Goal: Information Seeking & Learning: Learn about a topic

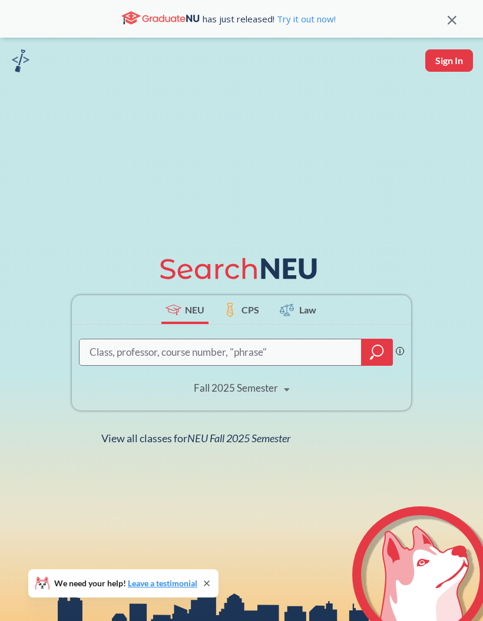
click at [315, 364] on input "search" at bounding box center [220, 353] width 264 height 24
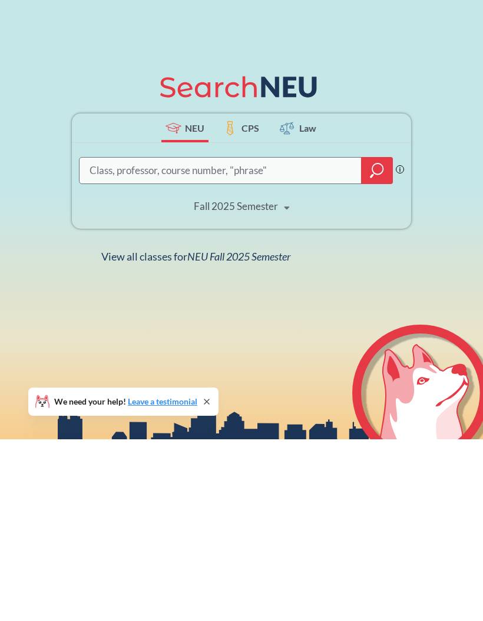
click at [377, 344] on icon "magnifying glass" at bounding box center [377, 352] width 14 height 16
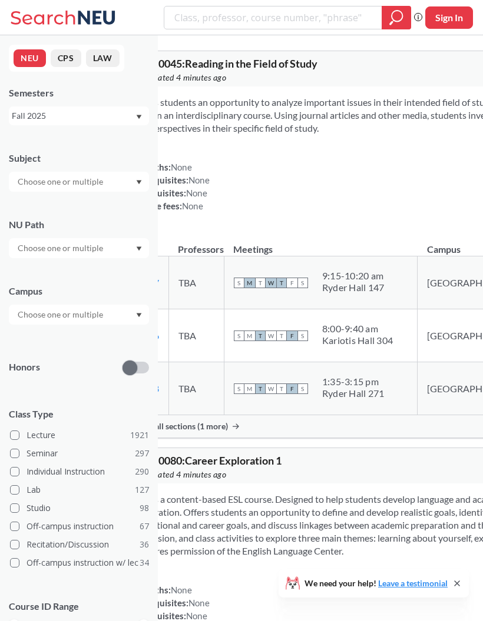
click at [40, 181] on input "text" at bounding box center [61, 182] width 99 height 14
click at [26, 216] on p "Computer Science" at bounding box center [81, 215] width 133 height 12
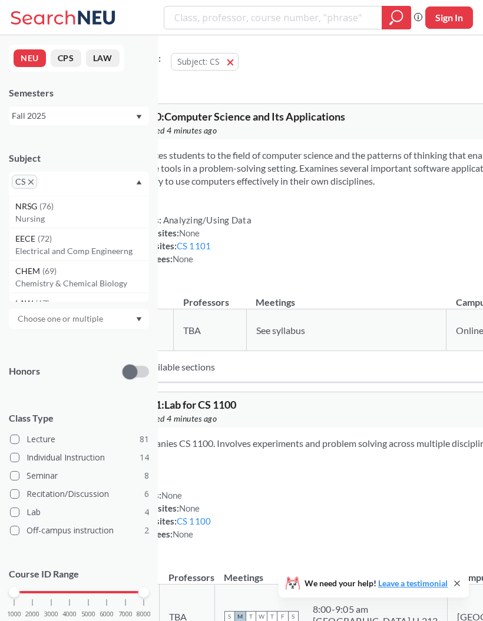
click at [55, 363] on div "Honors" at bounding box center [79, 365] width 140 height 42
click at [32, 255] on input "text" at bounding box center [61, 252] width 99 height 14
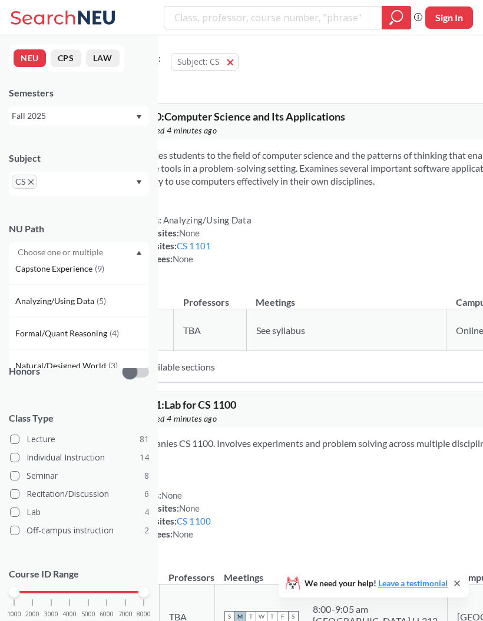
scroll to position [49, 0]
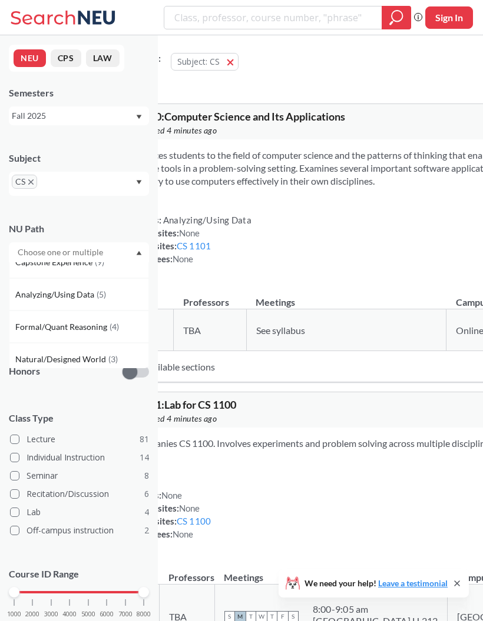
click at [397, 207] on div "Introduces students to the field of computer science and the patterns of thinki…" at bounding box center [399, 211] width 571 height 145
click at [35, 324] on input "text" at bounding box center [61, 319] width 99 height 14
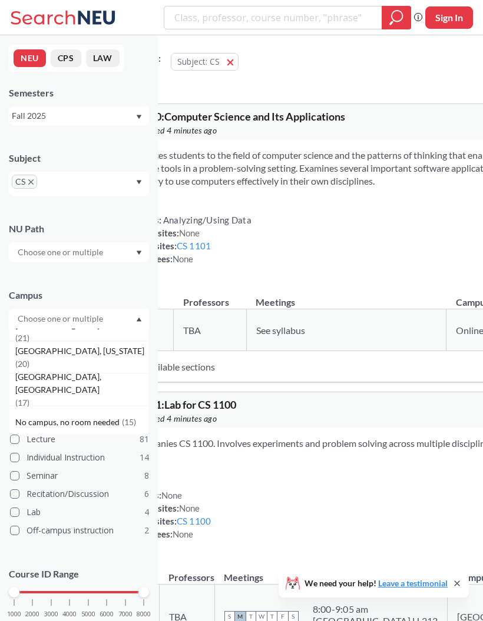
scroll to position [148, 0]
click at [36, 360] on span "[GEOGRAPHIC_DATA], [US_STATE]" at bounding box center [80, 353] width 131 height 13
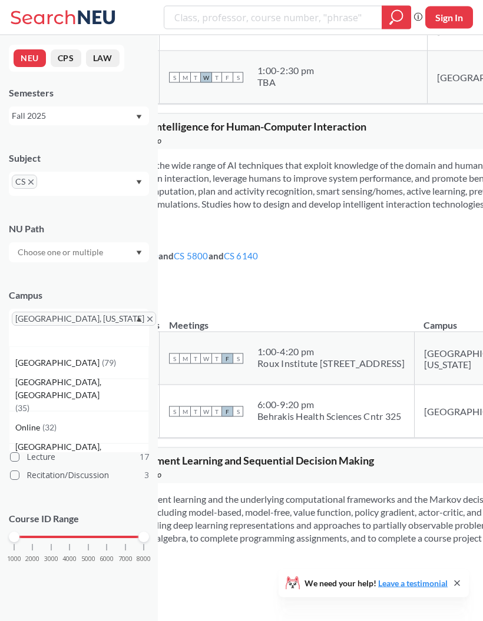
scroll to position [4171, 0]
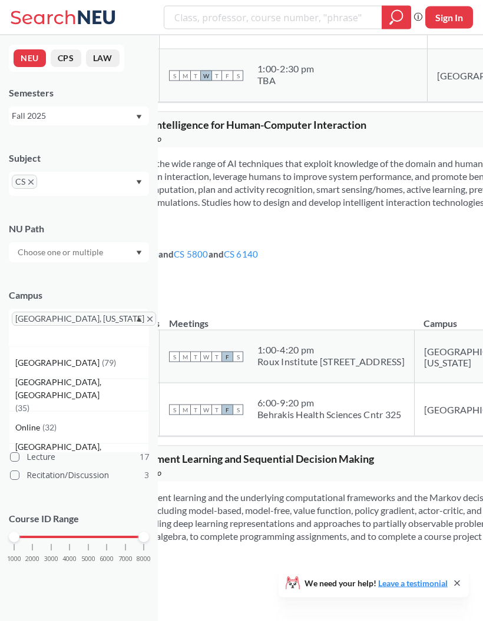
click at [258, 260] on link "CS 6140" at bounding box center [241, 254] width 35 height 11
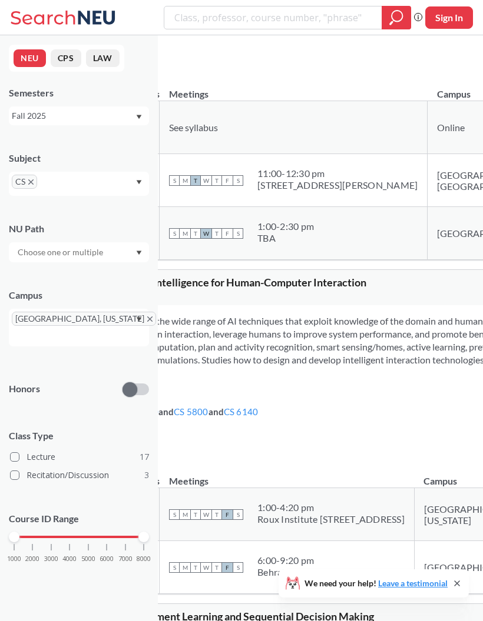
scroll to position [4036, 0]
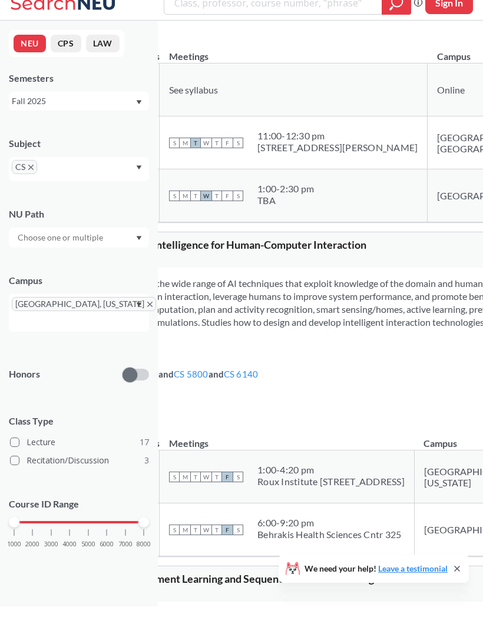
click at [258, 421] on div "NUPaths: None Prerequisites: CS 5100 and CS 5800 and CS 6140 Corequisites: None…" at bounding box center [163, 396] width 190 height 52
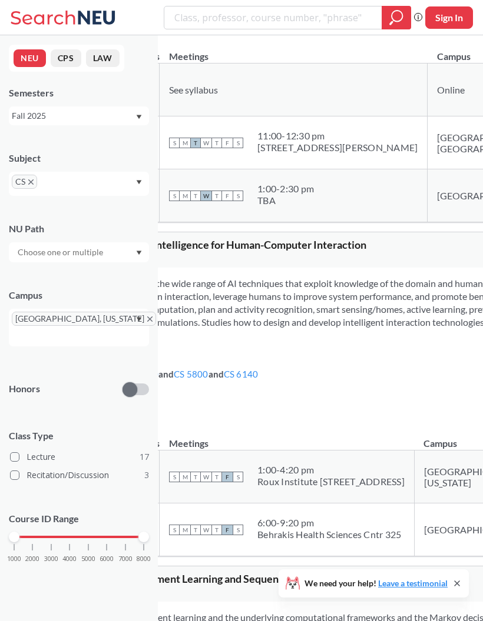
click at [208, 380] on link "CS 5800" at bounding box center [191, 374] width 35 height 11
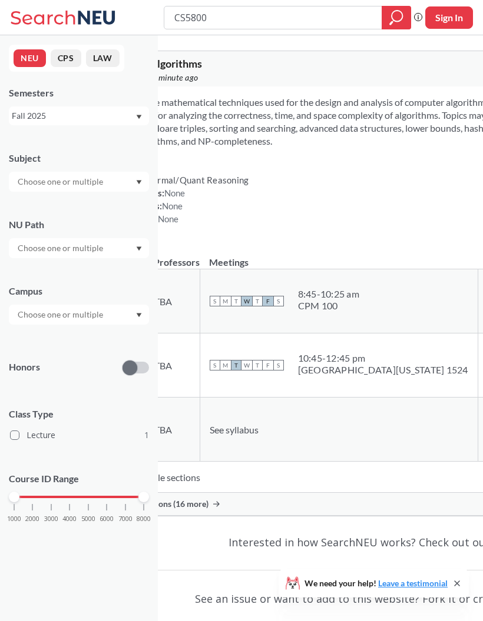
click at [16, 6] on icon at bounding box center [64, 18] width 109 height 24
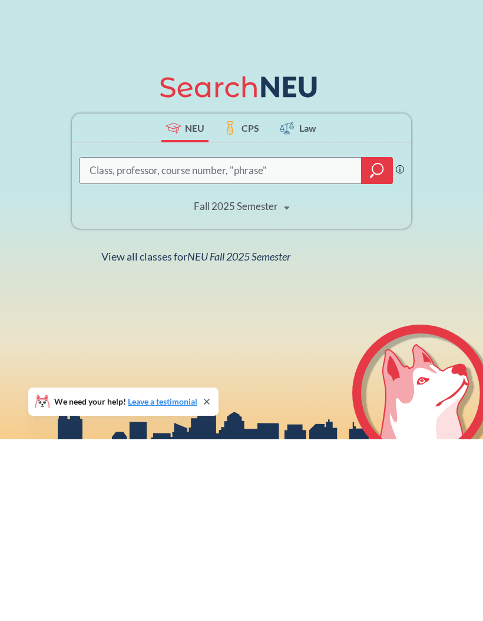
click at [383, 339] on div at bounding box center [377, 352] width 32 height 27
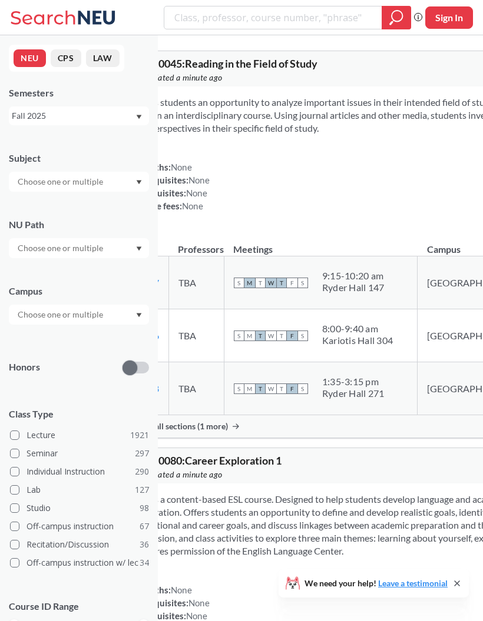
click at [31, 188] on input "text" at bounding box center [61, 182] width 99 height 14
click at [407, 199] on div "NUPaths: None Prerequisites: None Corequisites: None Course fees: None View mor…" at bounding box center [398, 187] width 533 height 52
click at [18, 189] on input "text" at bounding box center [61, 182] width 99 height 14
click at [31, 214] on p "Computer Science" at bounding box center [81, 215] width 133 height 12
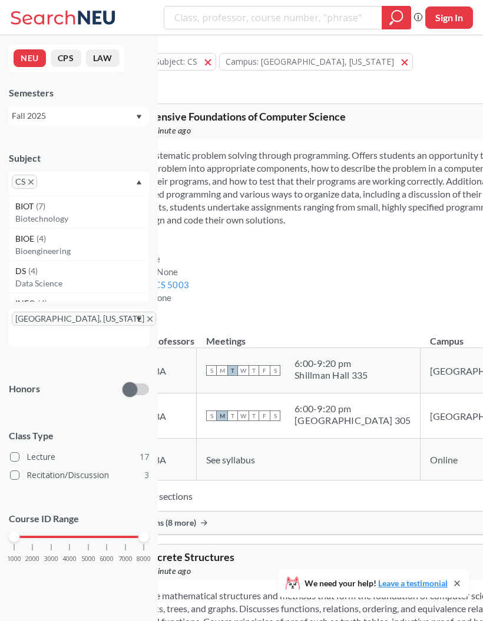
click at [135, 187] on div "CS" at bounding box center [79, 184] width 140 height 24
click at [49, 260] on input "text" at bounding box center [61, 252] width 99 height 14
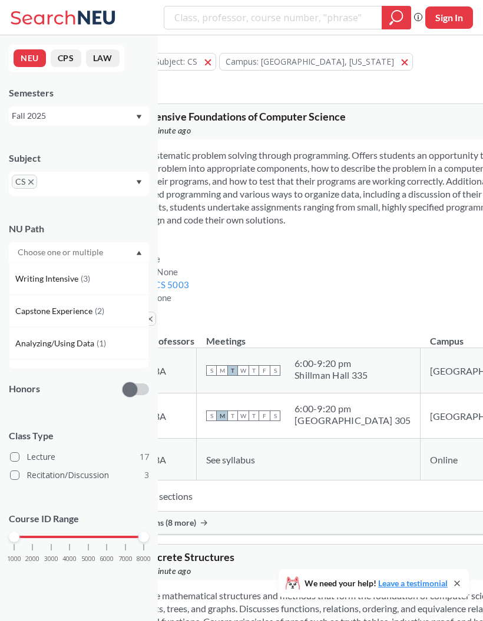
click at [388, 251] on div "Introduces systematic problem solving through programming. Offers students an o…" at bounding box center [399, 231] width 616 height 184
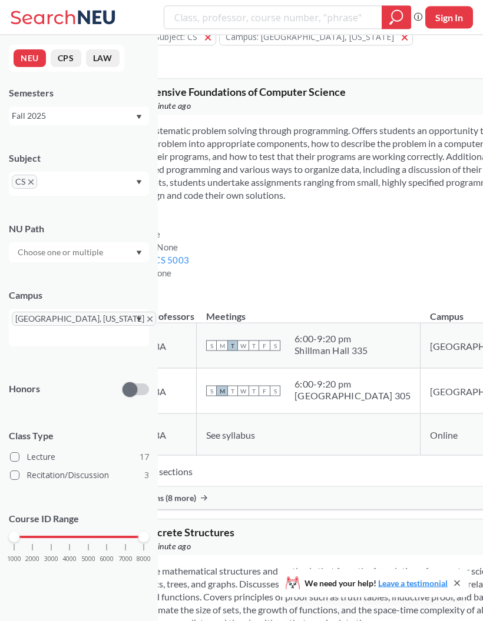
scroll to position [29, 0]
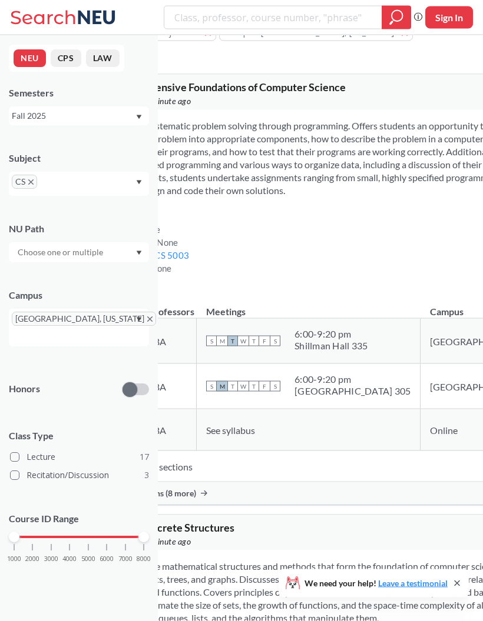
click at [19, 455] on label "Lecture 17" at bounding box center [79, 457] width 139 height 15
click at [26, 455] on input "Lecture 17" at bounding box center [30, 455] width 9 height 9
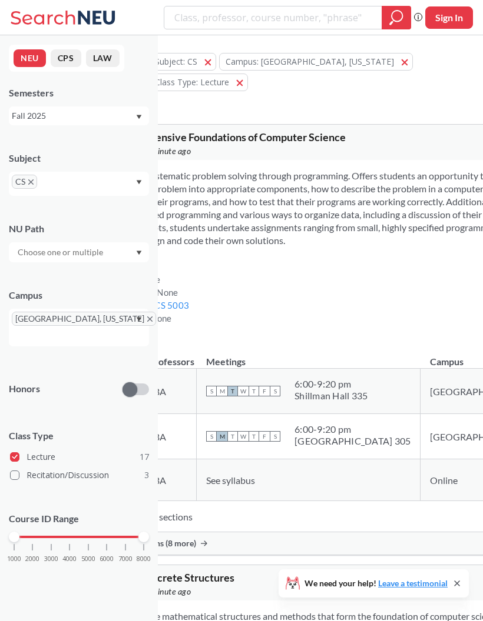
click at [12, 455] on label "Lecture 17" at bounding box center [79, 457] width 139 height 15
click at [26, 455] on input "Lecture 17" at bounding box center [30, 455] width 9 height 9
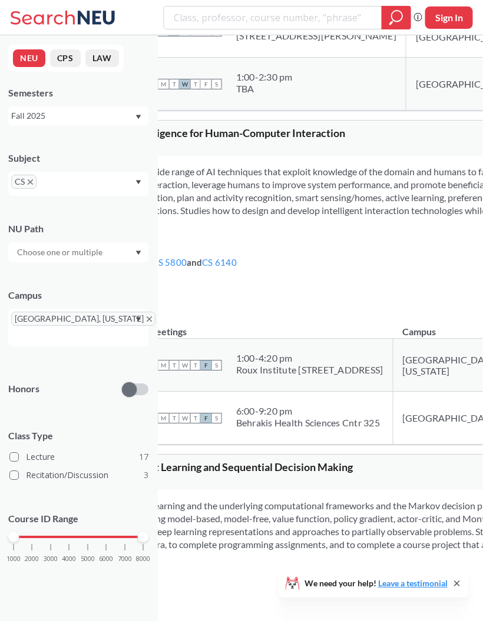
scroll to position [4162, 0]
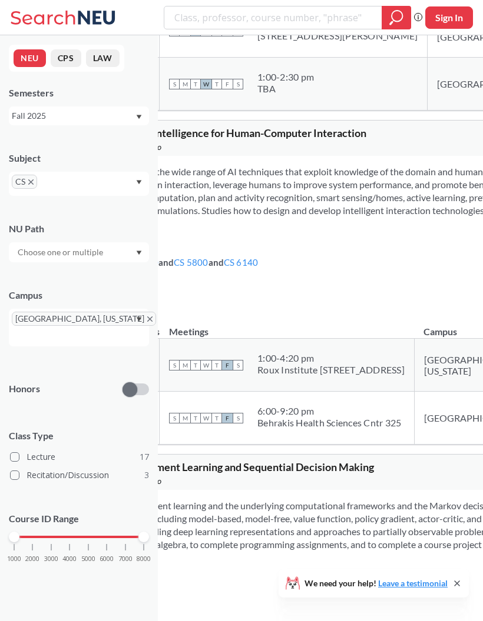
click at [158, 268] on link "CS 5100" at bounding box center [141, 262] width 35 height 11
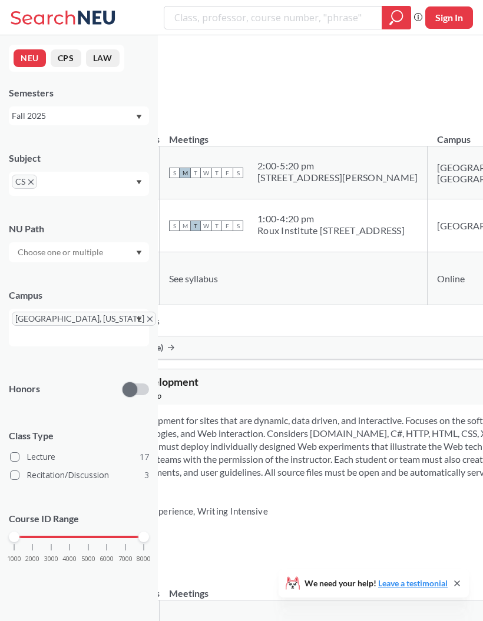
scroll to position [6286, 0]
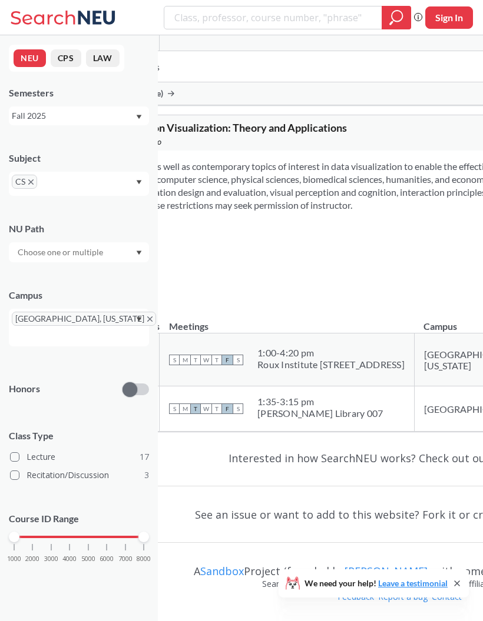
click at [388, 367] on td "S M T W T F S 1:00 - 4:20 pm Roux Institute [STREET_ADDRESS]" at bounding box center [286, 360] width 255 height 53
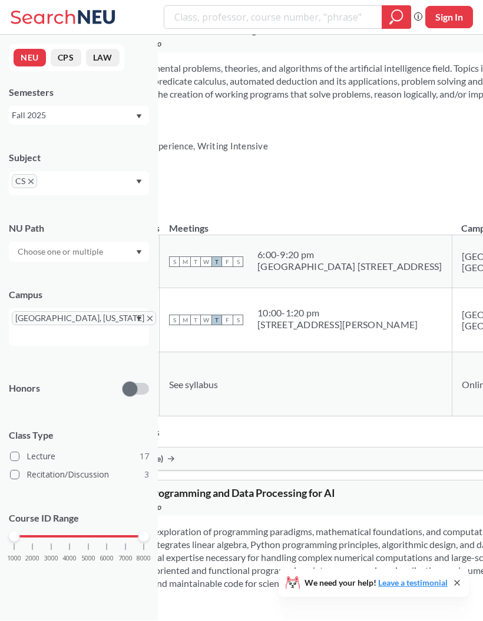
scroll to position [3053, 0]
click at [238, 471] on div "Show all sections (7 more)" at bounding box center [398, 459] width 681 height 22
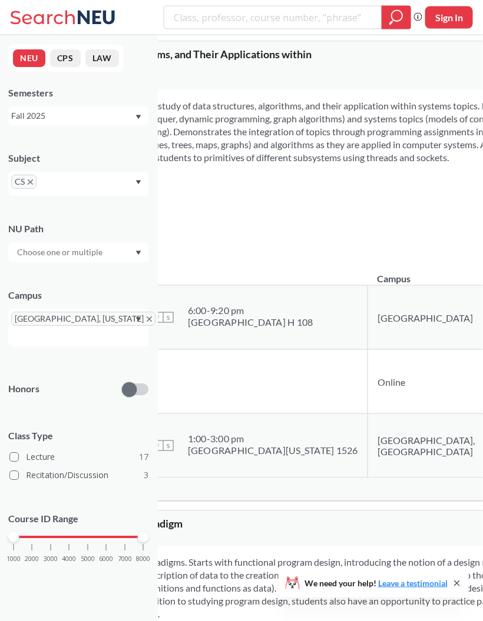
scroll to position [1741, 0]
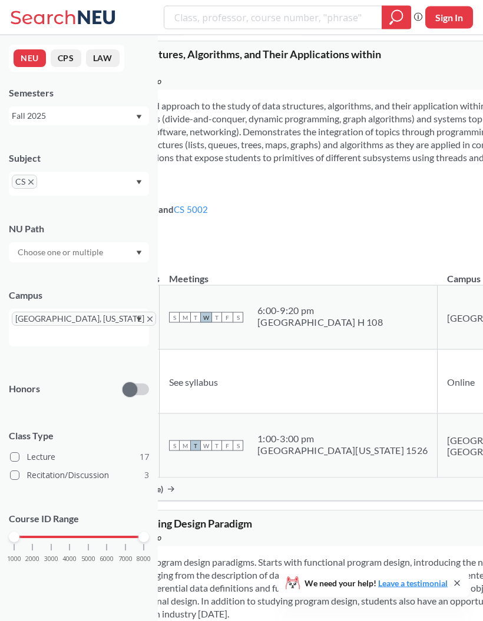
click at [208, 215] on link "CS 5002" at bounding box center [191, 209] width 35 height 11
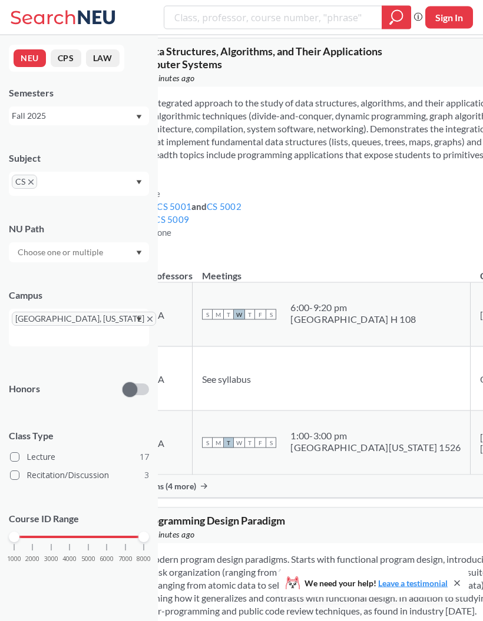
scroll to position [1780, 0]
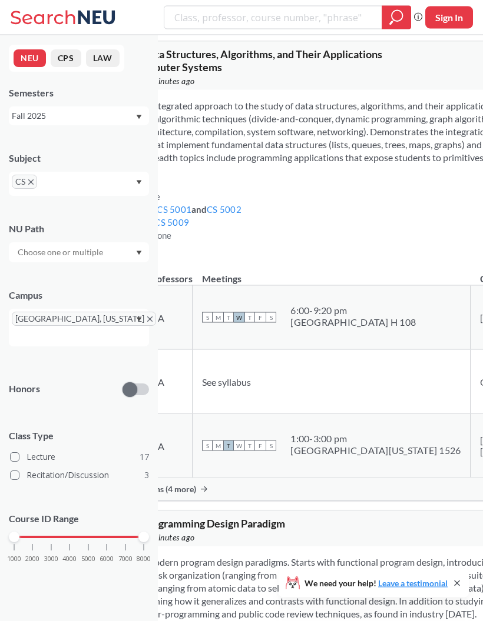
click at [189, 228] on link "CS 5009" at bounding box center [171, 222] width 35 height 11
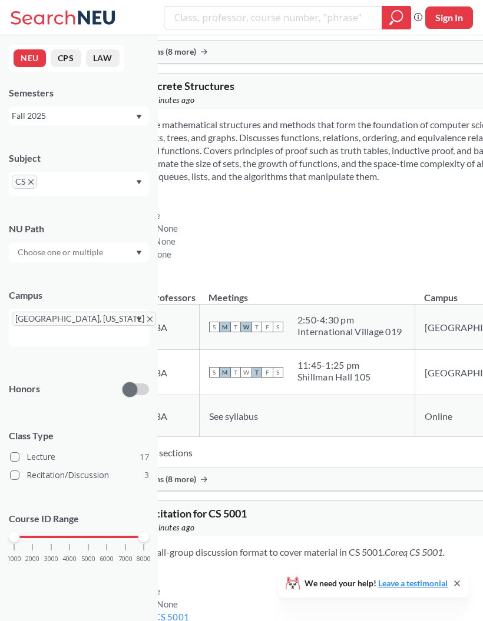
scroll to position [594, 0]
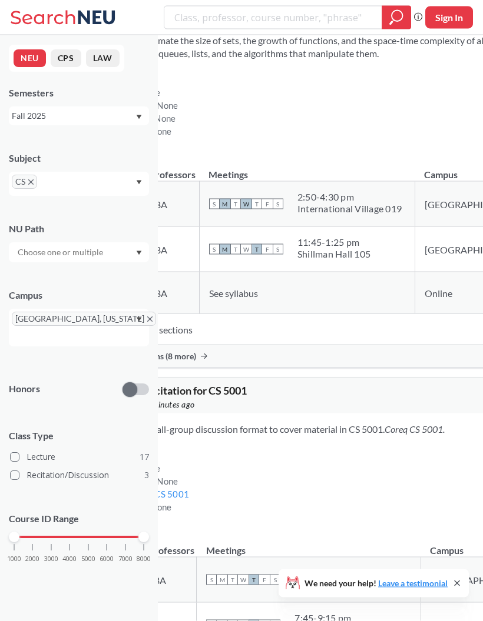
click at [367, 368] on div "Show all sections (8 more)" at bounding box center [399, 356] width 616 height 22
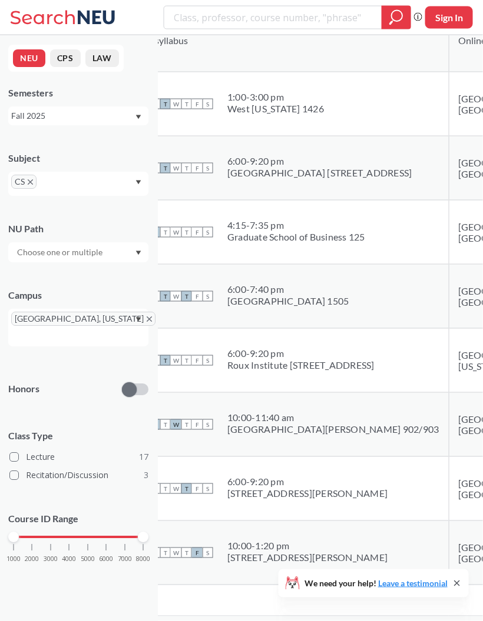
scroll to position [896, 0]
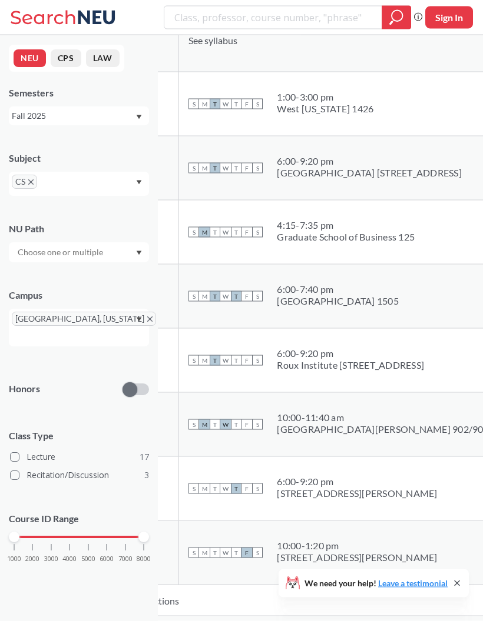
click at [114, 367] on link "18477" at bounding box center [100, 360] width 26 height 11
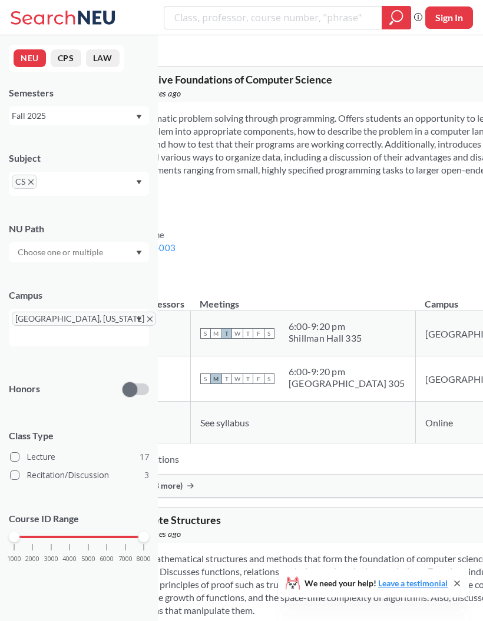
scroll to position [46, 0]
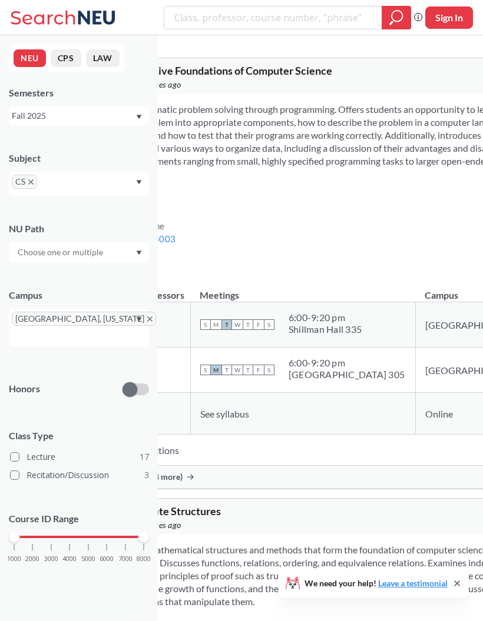
click at [252, 488] on div "Show all sections (8 more)" at bounding box center [399, 477] width 643 height 22
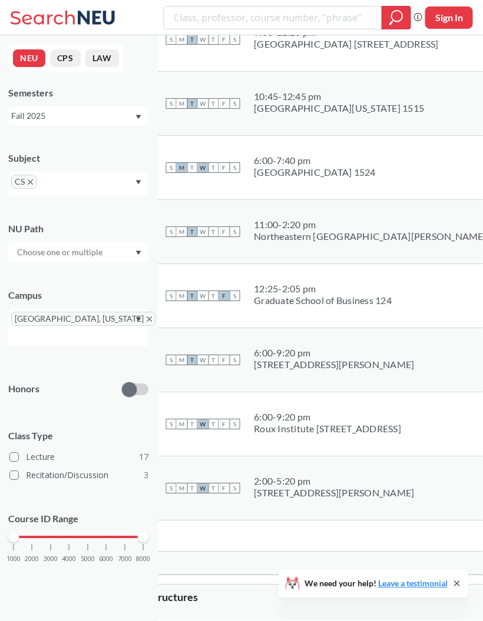
scroll to position [527, 1]
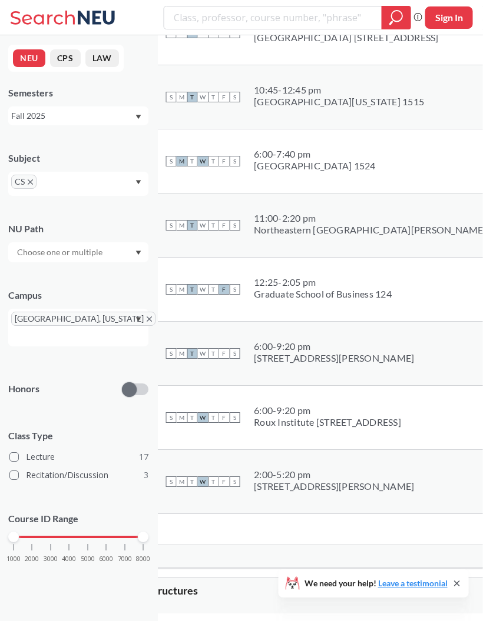
click at [101, 447] on td "18463 View this section on Banner." at bounding box center [78, 418] width 46 height 64
click at [91, 424] on link "18463" at bounding box center [78, 418] width 26 height 11
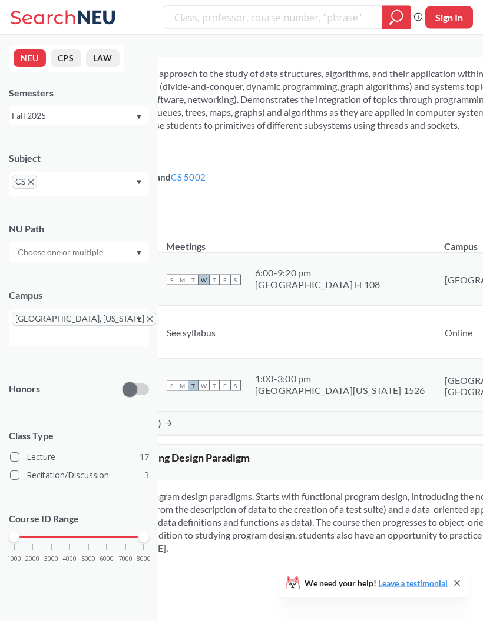
scroll to position [2889, 0]
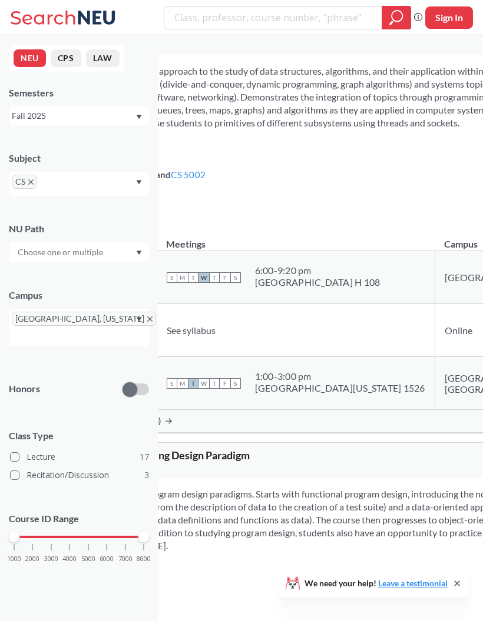
click at [296, 433] on div "Show all sections (4 more)" at bounding box center [399, 421] width 687 height 22
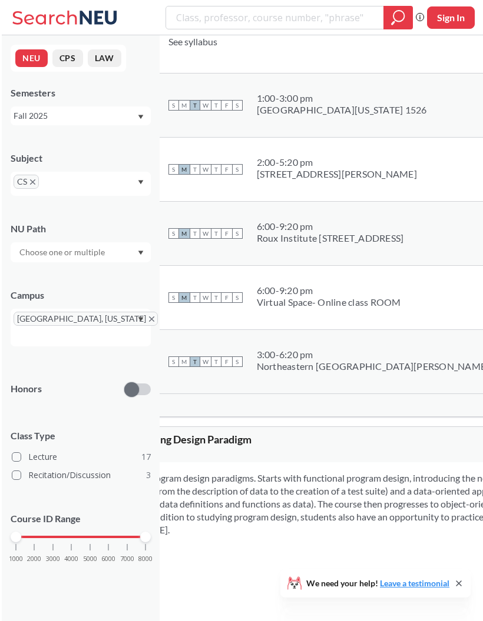
scroll to position [3194, 0]
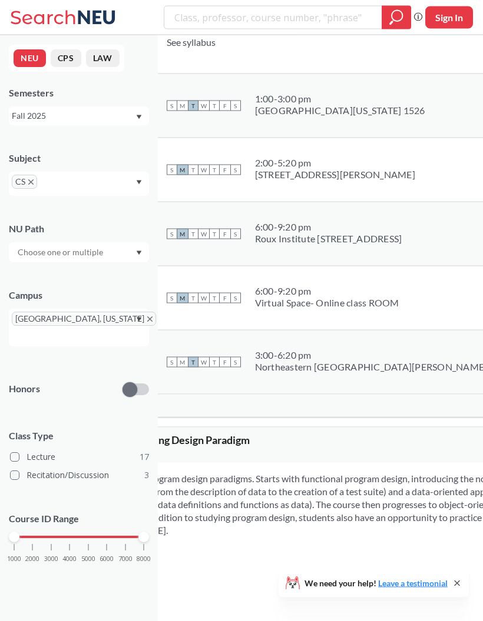
click at [92, 240] on link "18515" at bounding box center [78, 234] width 26 height 11
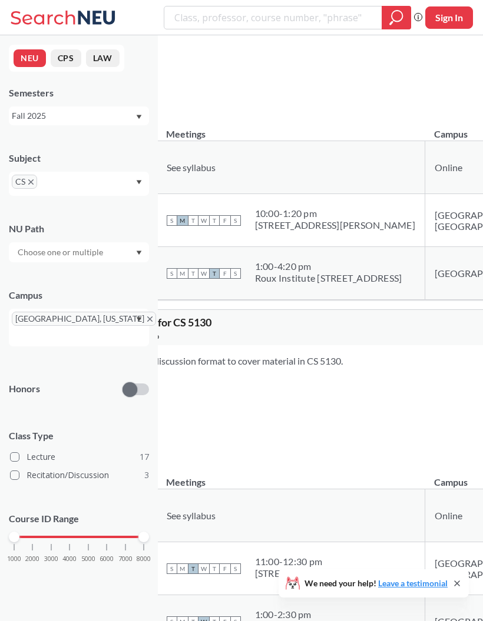
scroll to position [4926, 0]
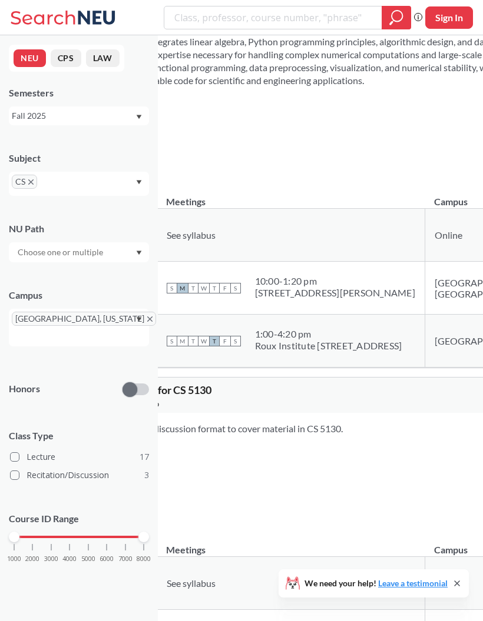
click at [92, 347] on link "20409" at bounding box center [78, 340] width 26 height 11
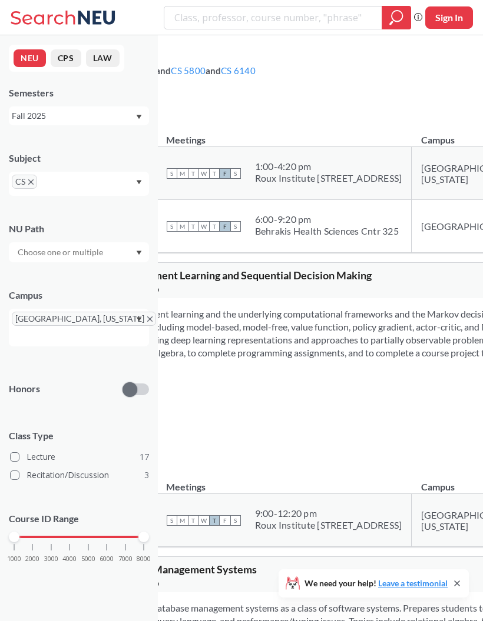
scroll to position [5723, 0]
click at [102, 201] on td "18564 View this section on Banner." at bounding box center [79, 174] width 46 height 53
click at [92, 179] on link "18564" at bounding box center [78, 173] width 26 height 11
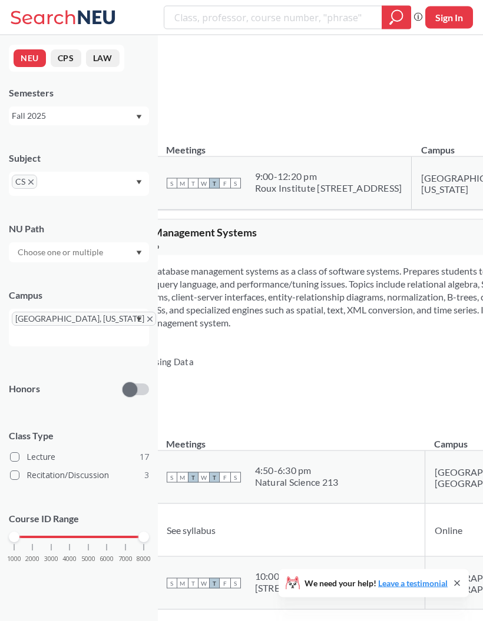
scroll to position [6062, 0]
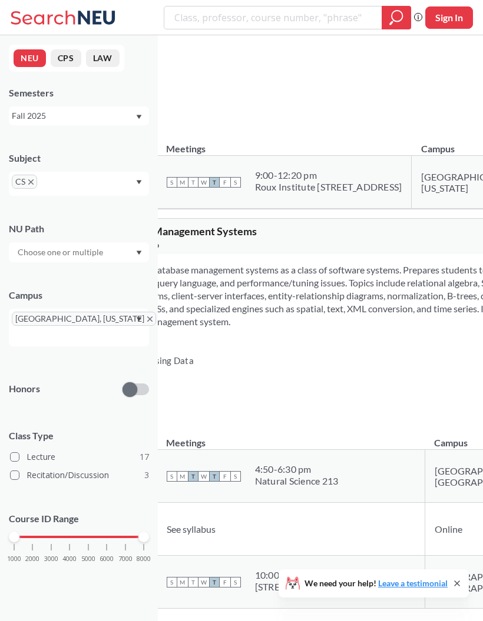
click at [102, 209] on td "18566 View this section on Banner." at bounding box center [79, 182] width 46 height 53
click at [92, 188] on link "18566" at bounding box center [78, 182] width 26 height 11
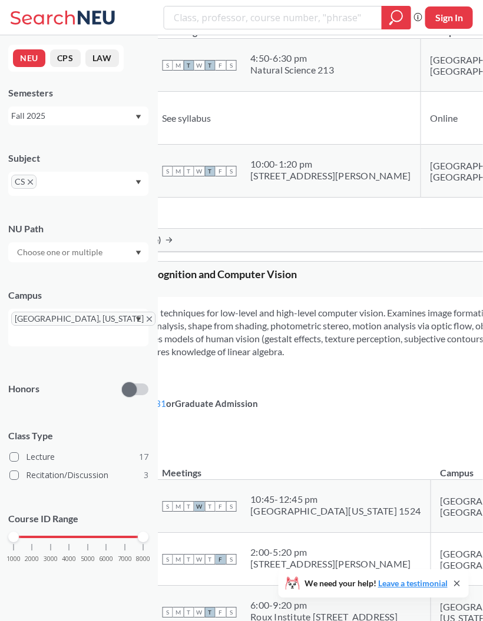
scroll to position [6473, 5]
click at [304, 251] on div "Show all sections (12 more)" at bounding box center [394, 240] width 687 height 22
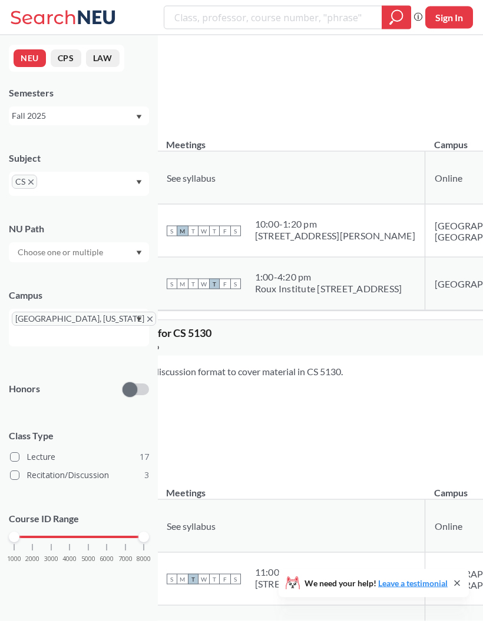
scroll to position [4986, 0]
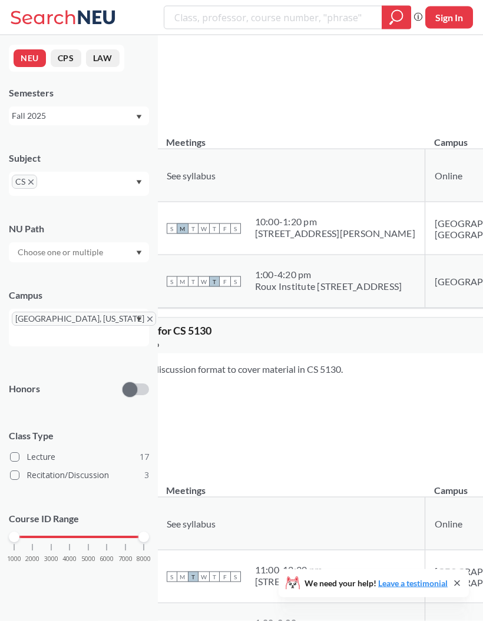
click at [92, 287] on link "20409" at bounding box center [78, 281] width 26 height 11
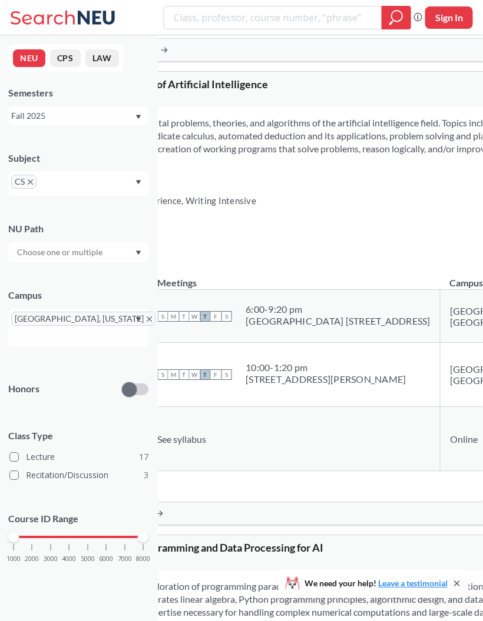
scroll to position [4368, 0]
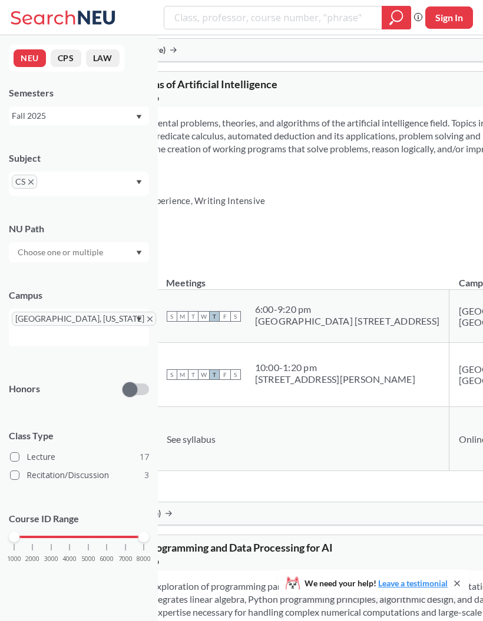
click at [257, 525] on div "Show all sections (7 more)" at bounding box center [399, 514] width 687 height 22
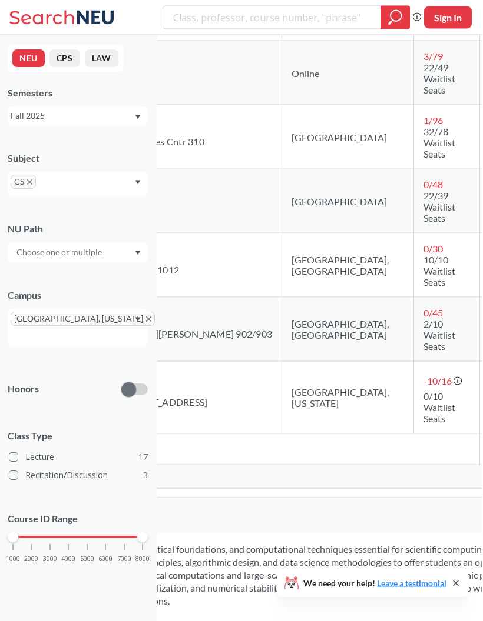
scroll to position [4874, 193]
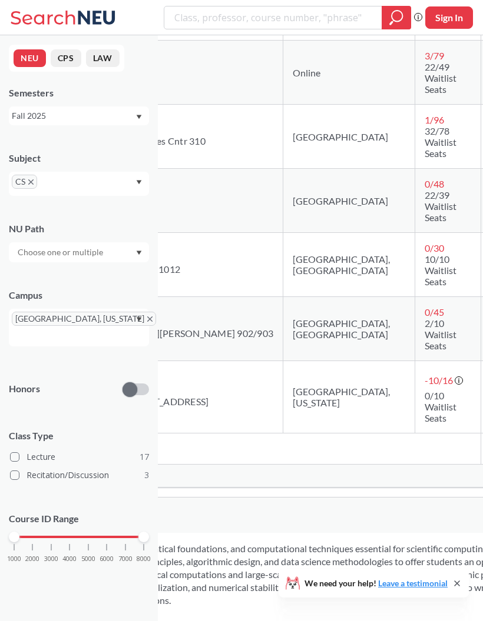
click at [424, 386] on span "-10 / 16" at bounding box center [438, 380] width 28 height 11
click at [454, 386] on icon at bounding box center [458, 381] width 9 height 9
click at [414, 169] on td "1 / 96 32/78 Waitlist Seats" at bounding box center [447, 137] width 66 height 64
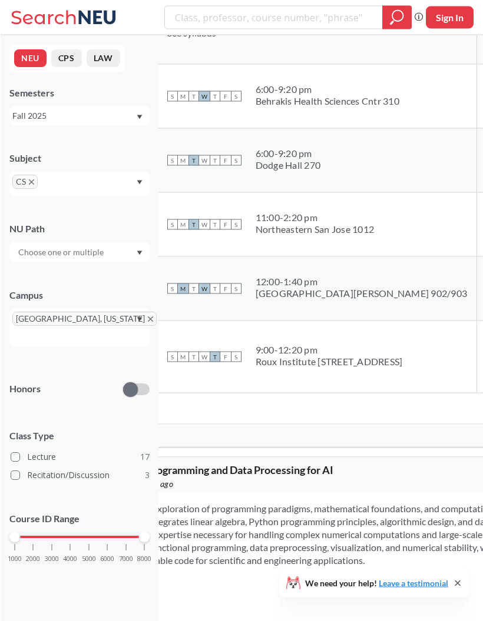
scroll to position [4914, 0]
click at [92, 363] on link "18561" at bounding box center [78, 357] width 26 height 11
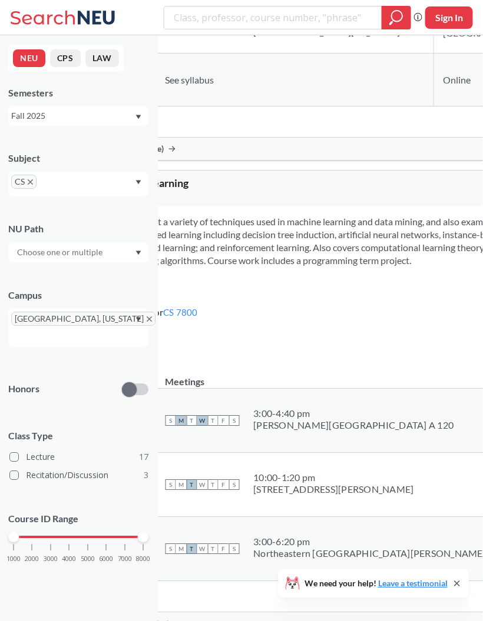
scroll to position [10099, 4]
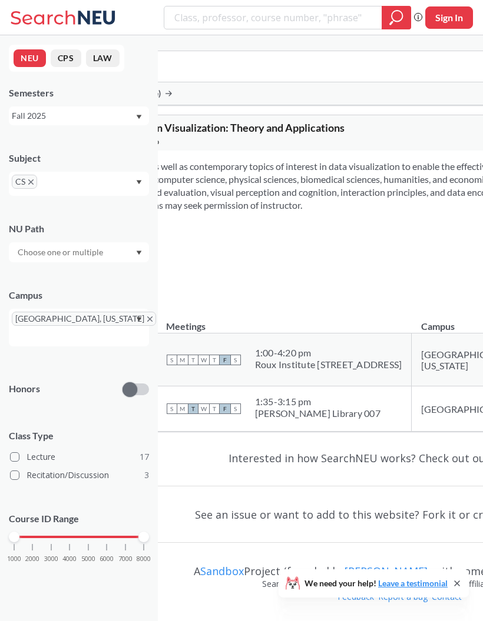
click at [383, 102] on div "Show all sections (6 more)" at bounding box center [399, 93] width 687 height 22
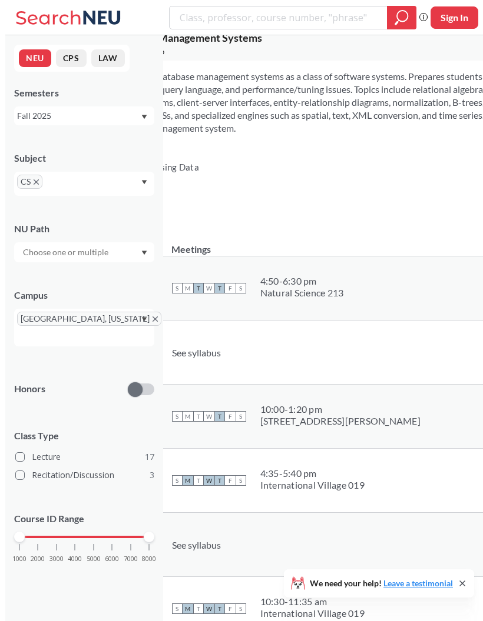
scroll to position [6725, 0]
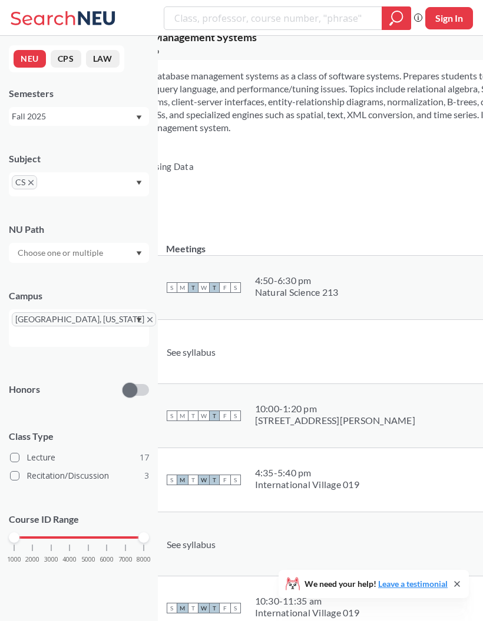
click at [441, 134] on section "Introduces relational database management systems as a class of software system…" at bounding box center [399, 101] width 668 height 65
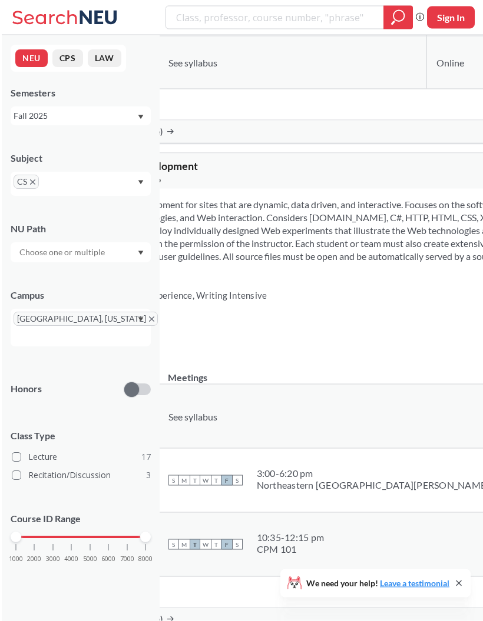
scroll to position [9178, 0]
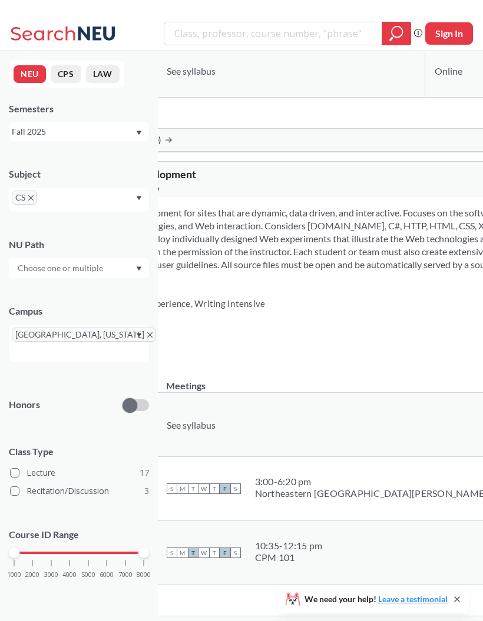
click at [92, 8] on link "18607" at bounding box center [78, 1] width 26 height 11
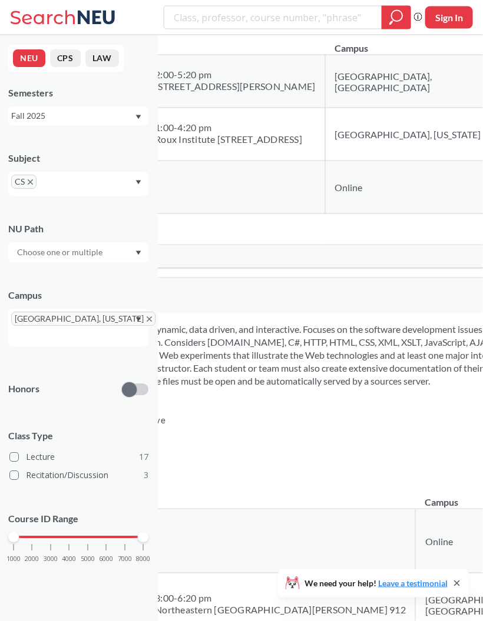
scroll to position [9046, 0]
